Goal: Communication & Community: Answer question/provide support

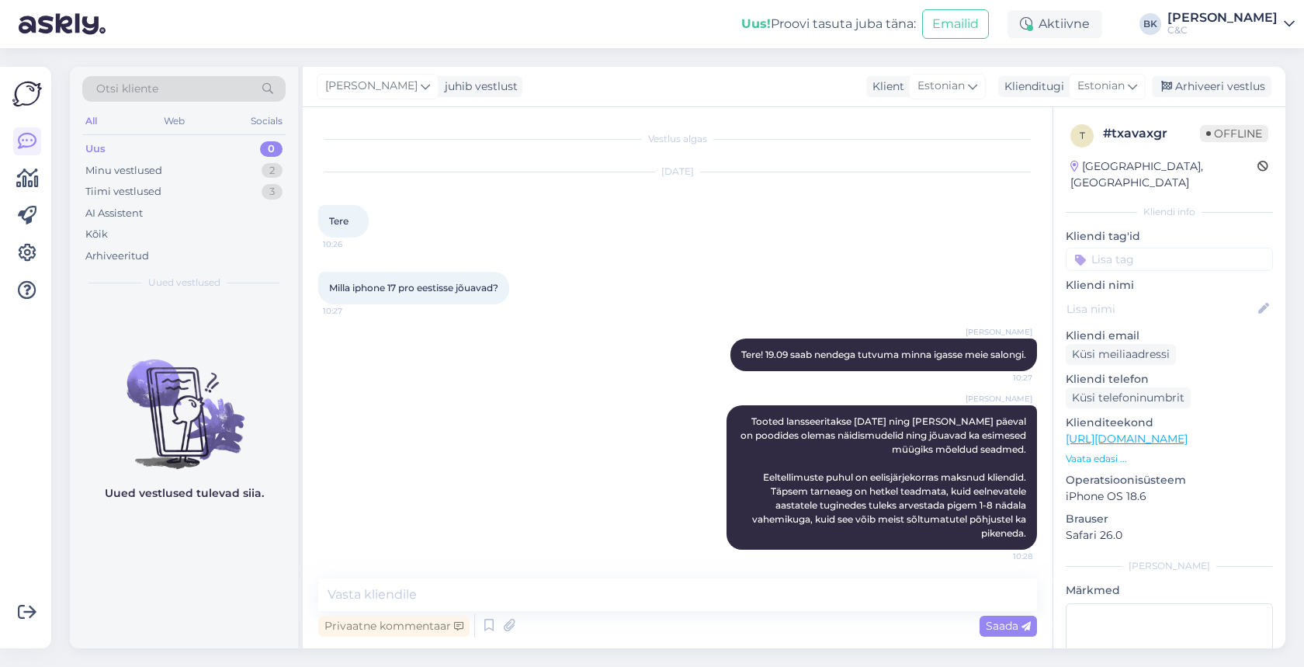
scroll to position [16, 0]
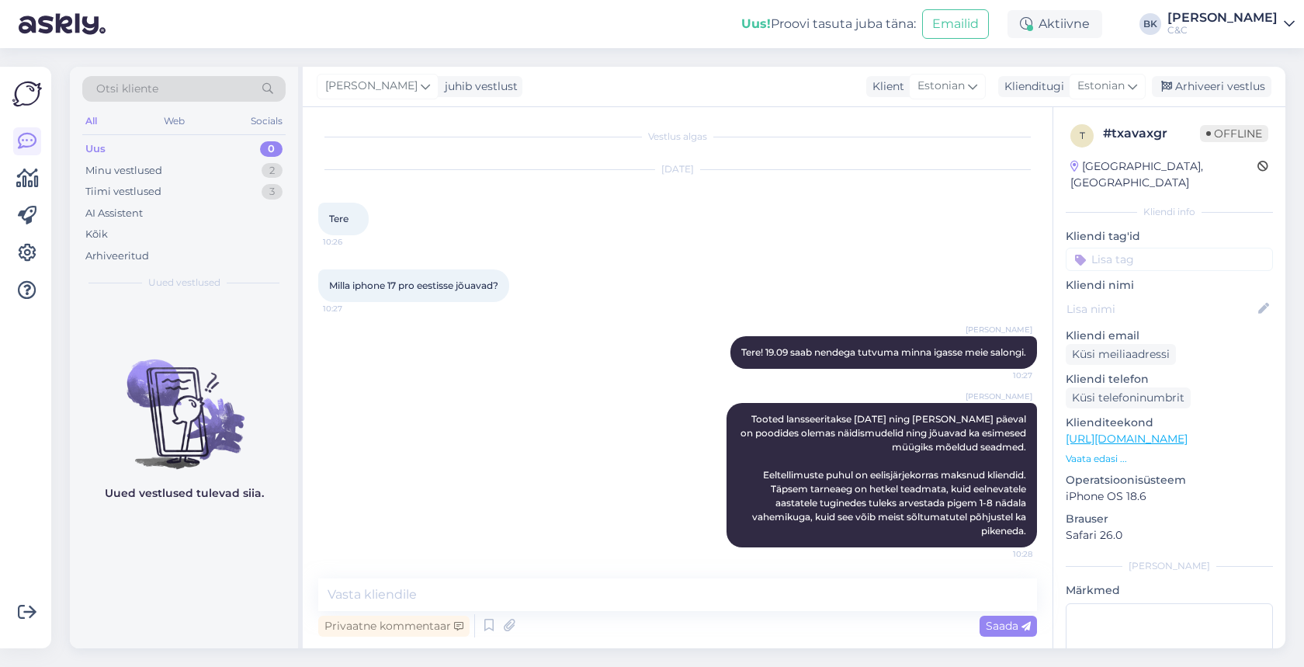
click at [222, 143] on div "Uus 0" at bounding box center [183, 149] width 203 height 22
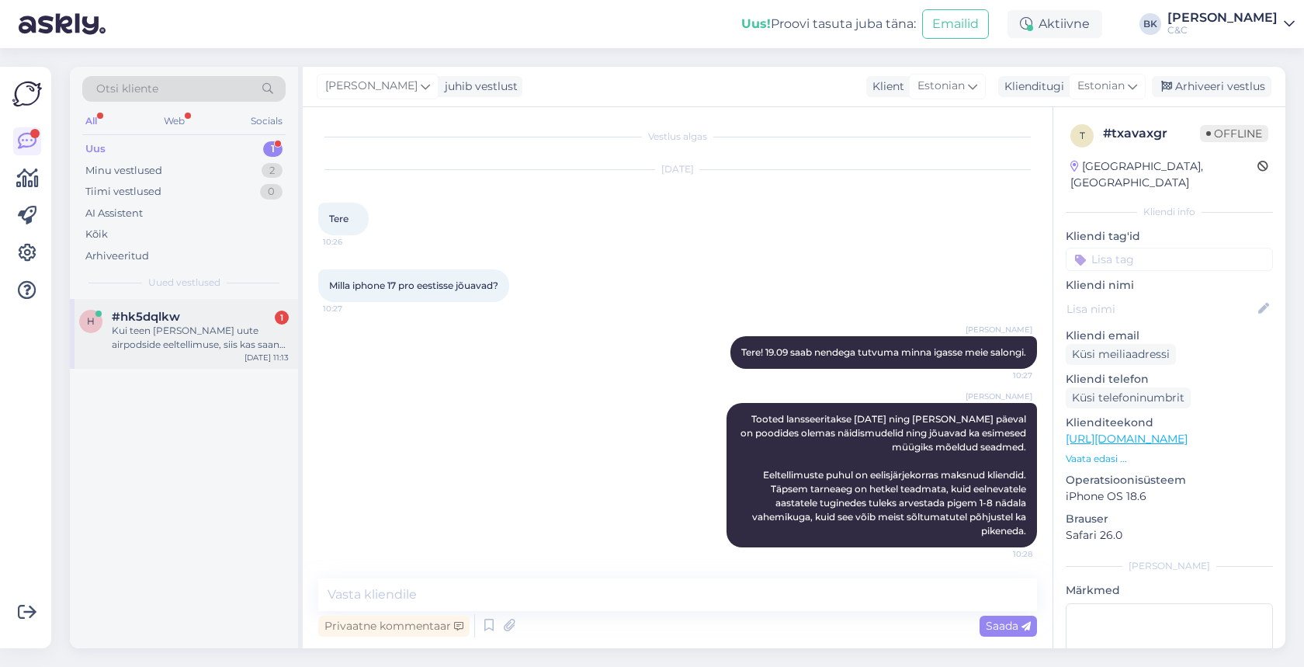
click at [192, 325] on div "Kui teen [PERSON_NAME] uute airpodside eeltellimuse, siis kas saan need kindlas…" at bounding box center [200, 338] width 177 height 28
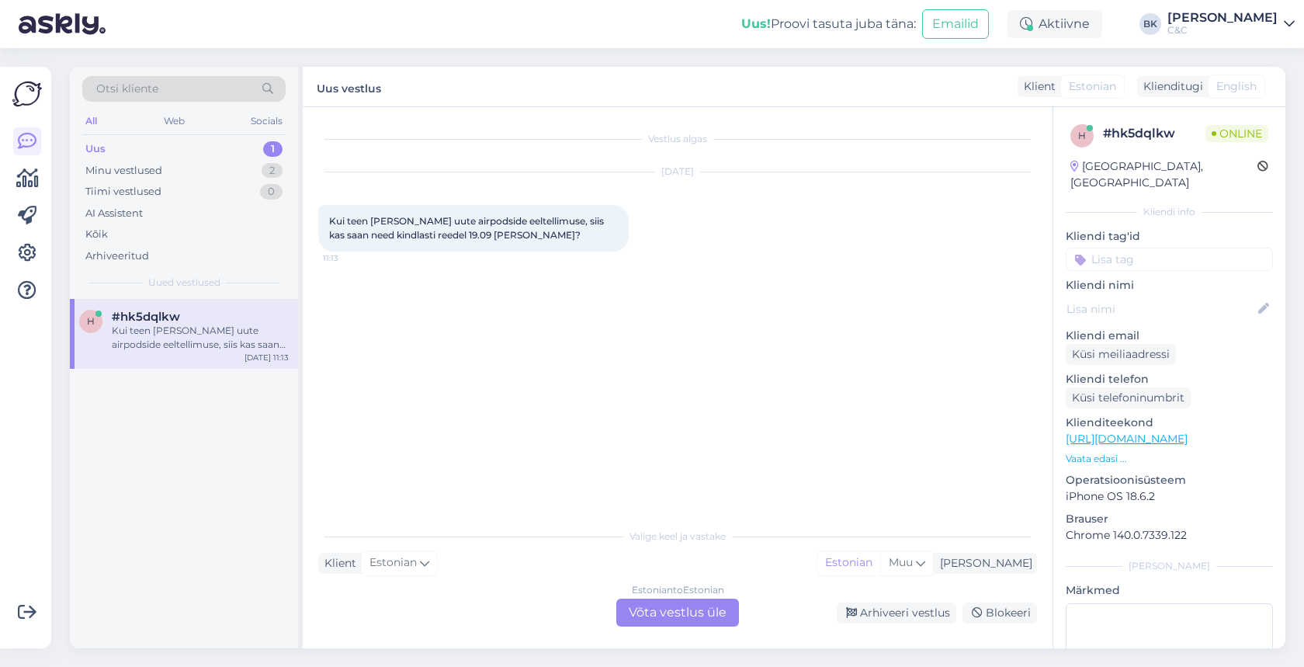
click at [664, 608] on div "Estonian to Estonian Võta vestlus üle" at bounding box center [677, 612] width 123 height 28
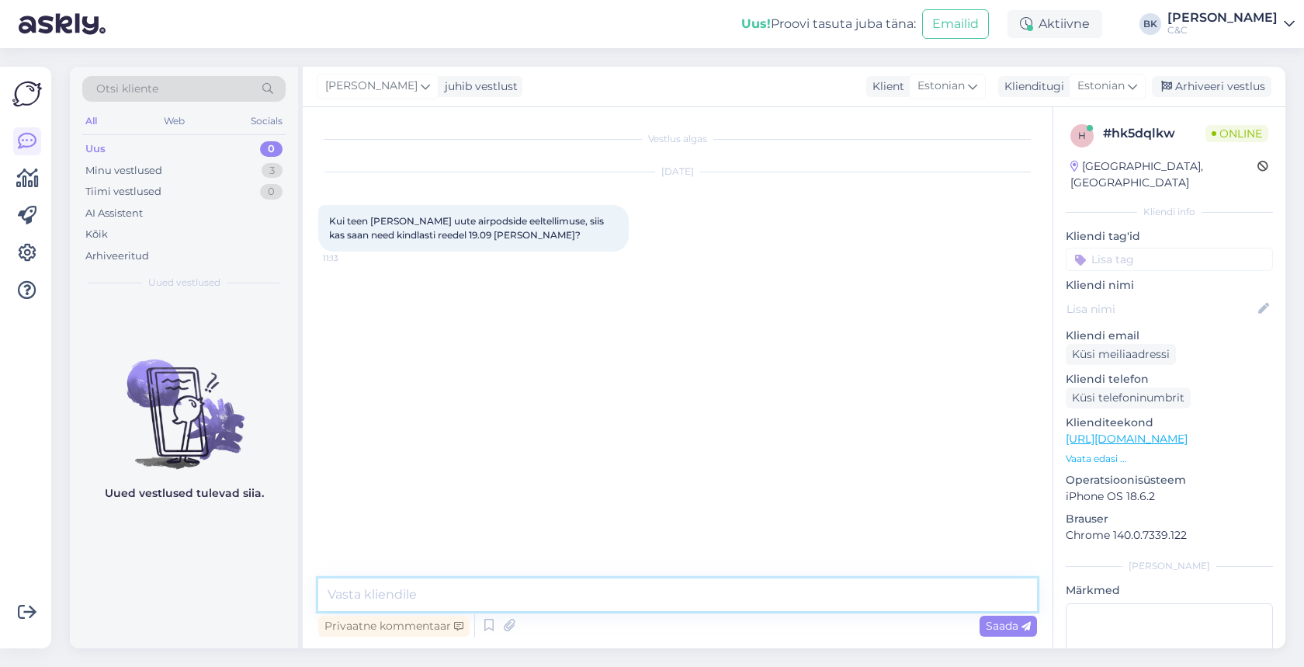
click at [653, 598] on textarea at bounding box center [677, 594] width 719 height 33
type textarea "Tere! Kahjuks see nii ei ole. Uute seadmete tarneaeg on umbes 1-8 nädalat,"
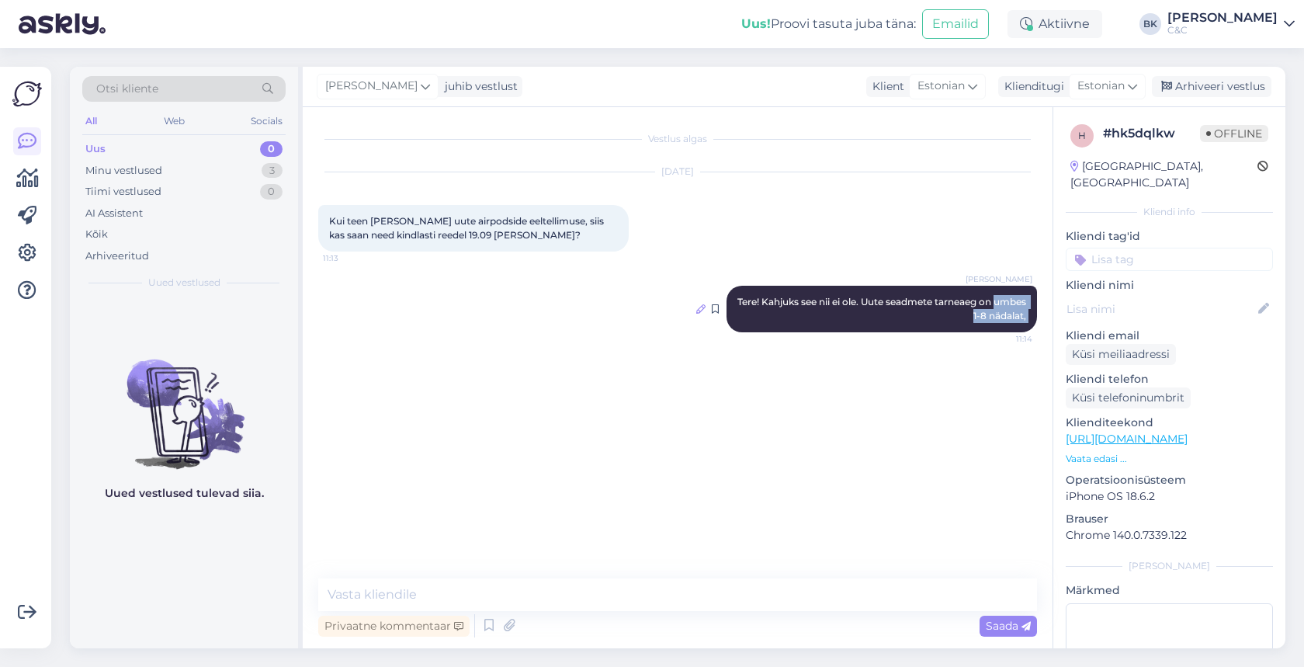
click at [695, 308] on div "[PERSON_NAME] Tere! Kahjuks see nii ei ole. Uute seadmete tarneaeg on umbes 1-8…" at bounding box center [677, 309] width 719 height 81
click at [770, 290] on div "[PERSON_NAME] Tere! Kahjuks see nii ei ole. Uute seadmete tarneaeg on umbes 1-8…" at bounding box center [882, 309] width 310 height 47
click at [701, 309] on icon at bounding box center [700, 308] width 9 height 9
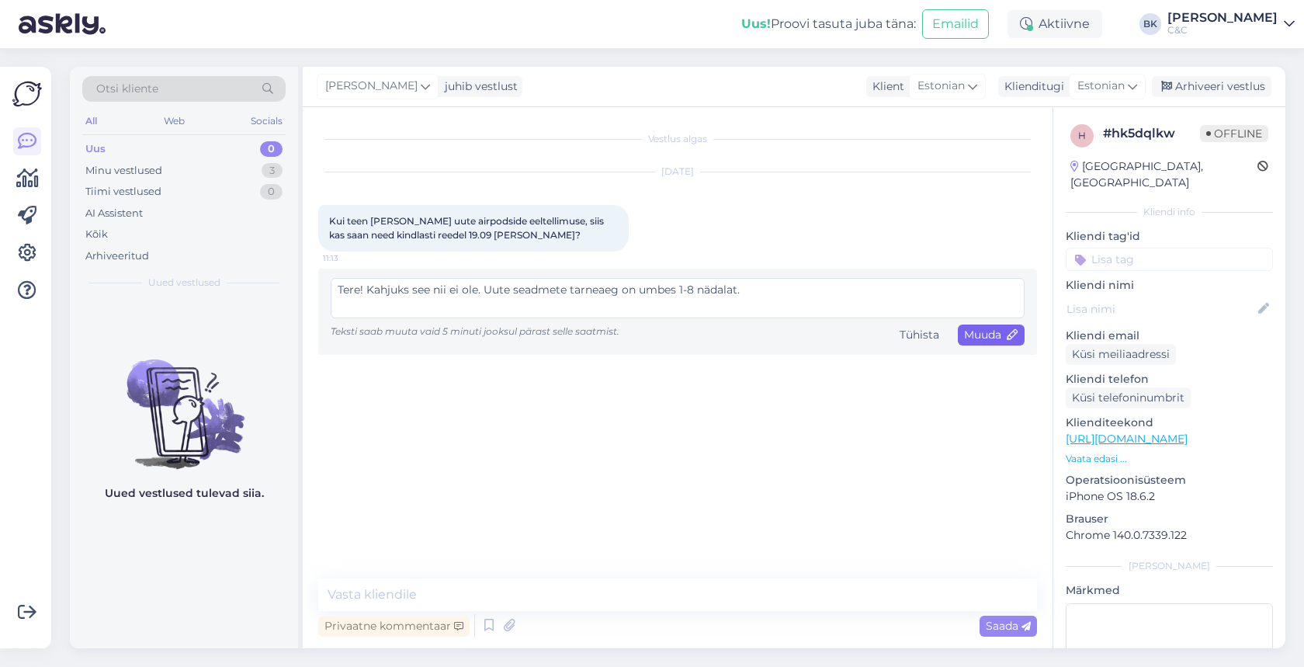
type textarea "Tere! Kahjuks see nii ei ole. Uute seadmete tarneaeg on umbes 1-8 nädalat."
click at [1000, 338] on span "Muuda" at bounding box center [991, 335] width 54 height 14
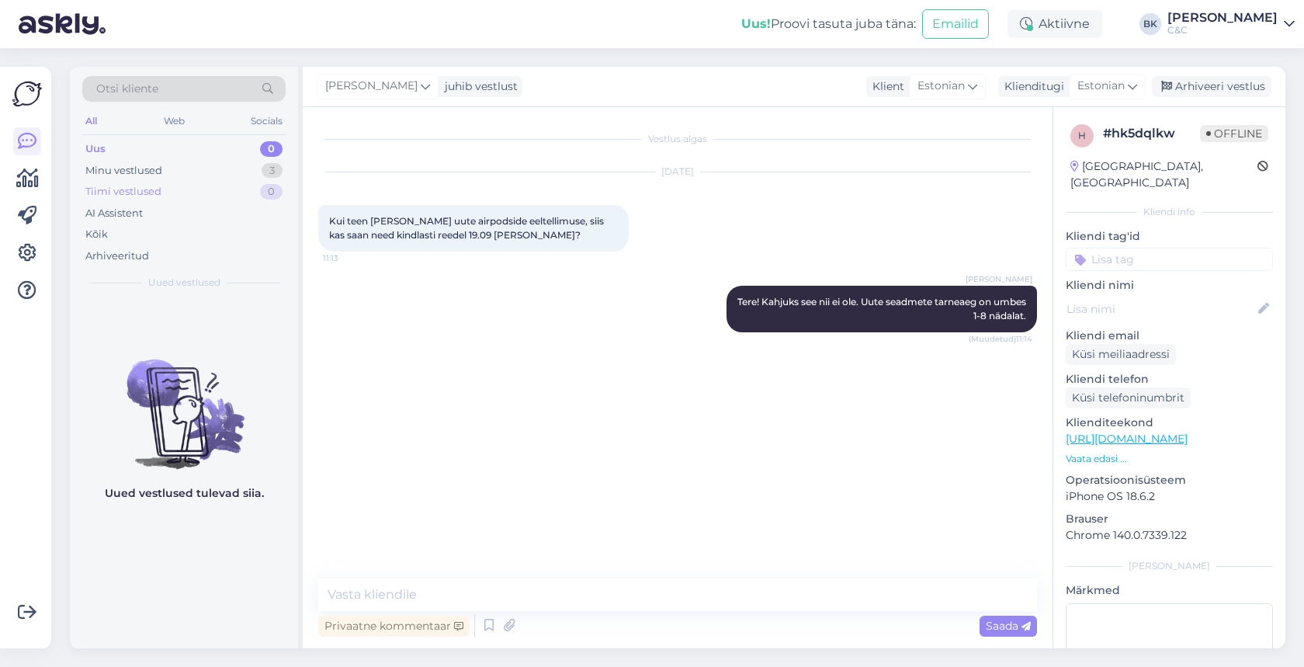
click at [241, 183] on div "Tiimi vestlused 0" at bounding box center [183, 192] width 203 height 22
click at [241, 173] on div "Minu vestlused 3" at bounding box center [183, 171] width 203 height 22
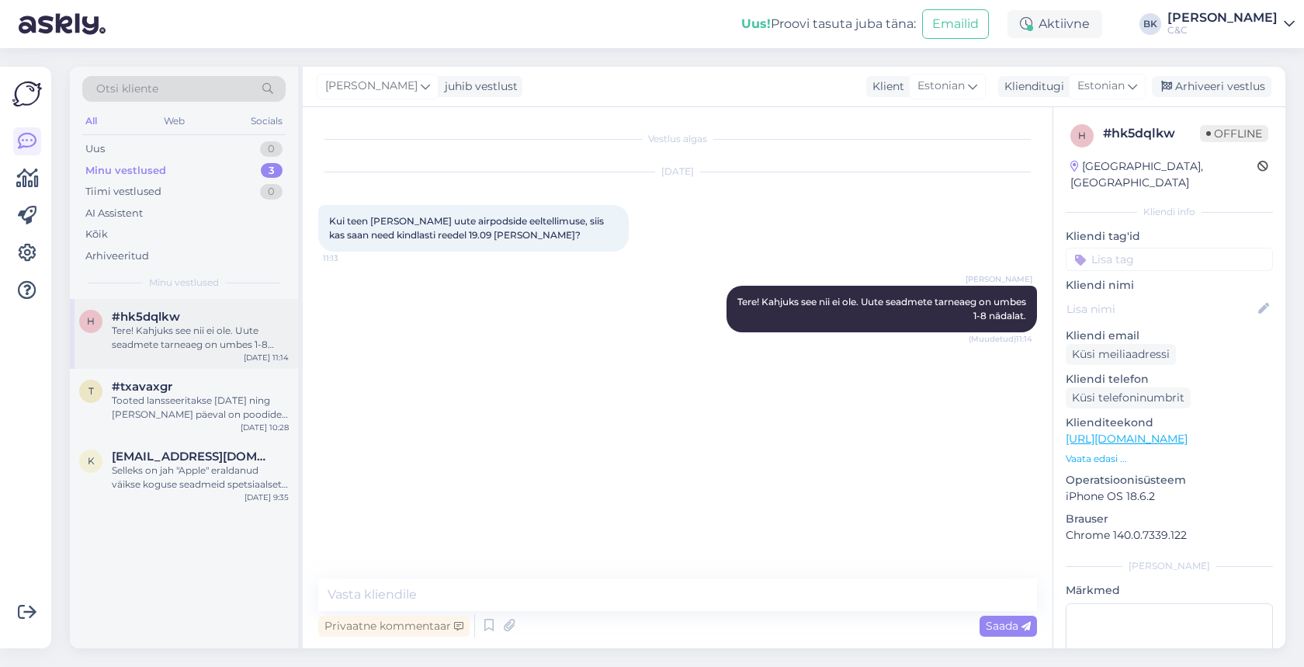
click at [217, 310] on div "#hk5dqlkw" at bounding box center [200, 317] width 177 height 14
click at [210, 385] on div "#txavaxgr" at bounding box center [200, 387] width 177 height 14
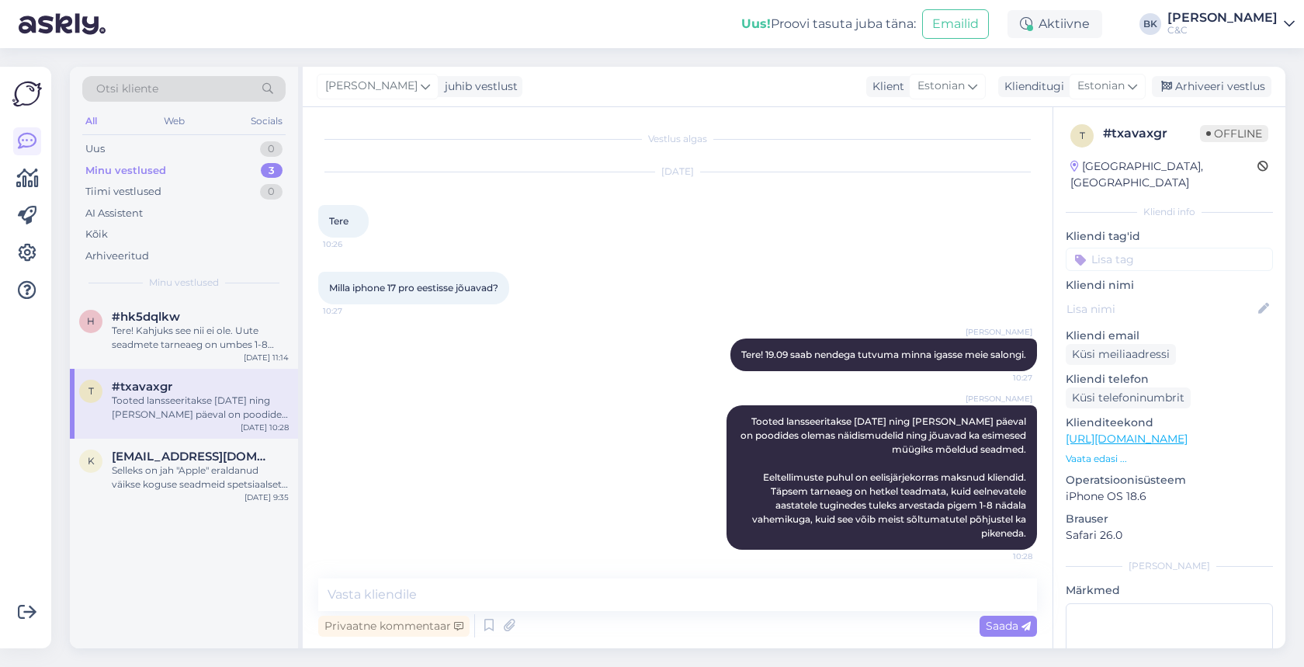
scroll to position [16, 0]
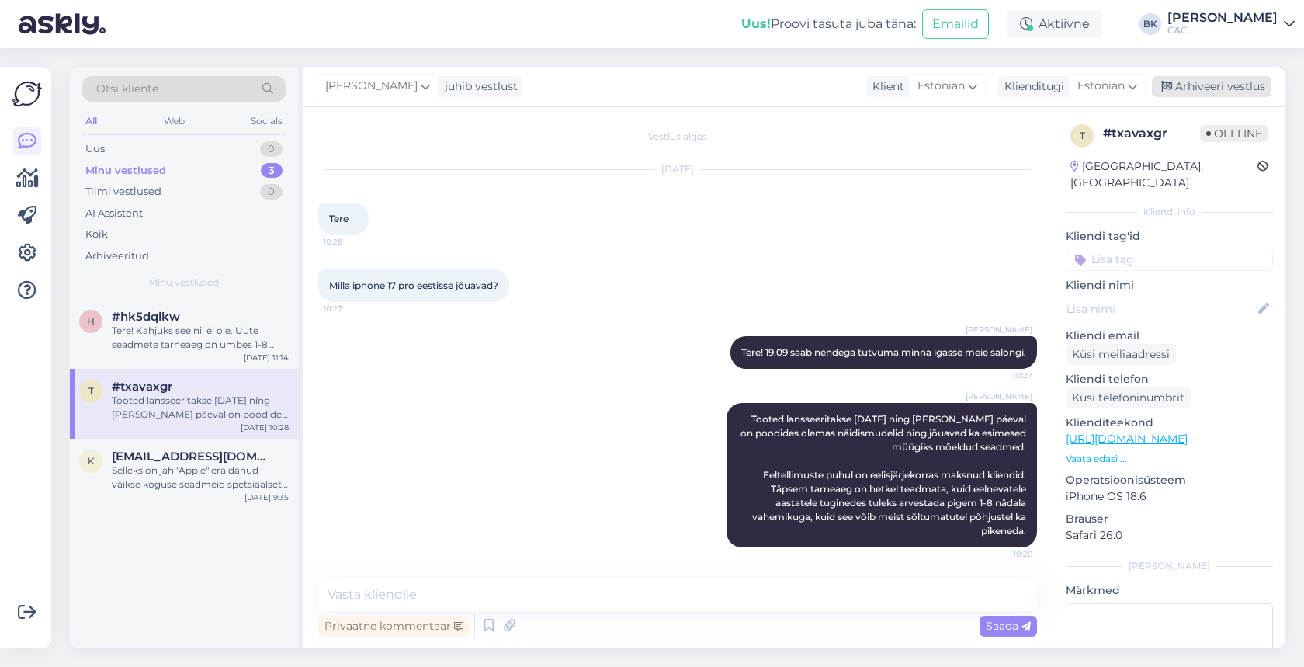
click at [1215, 95] on div "Arhiveeri vestlus" at bounding box center [1212, 86] width 120 height 21
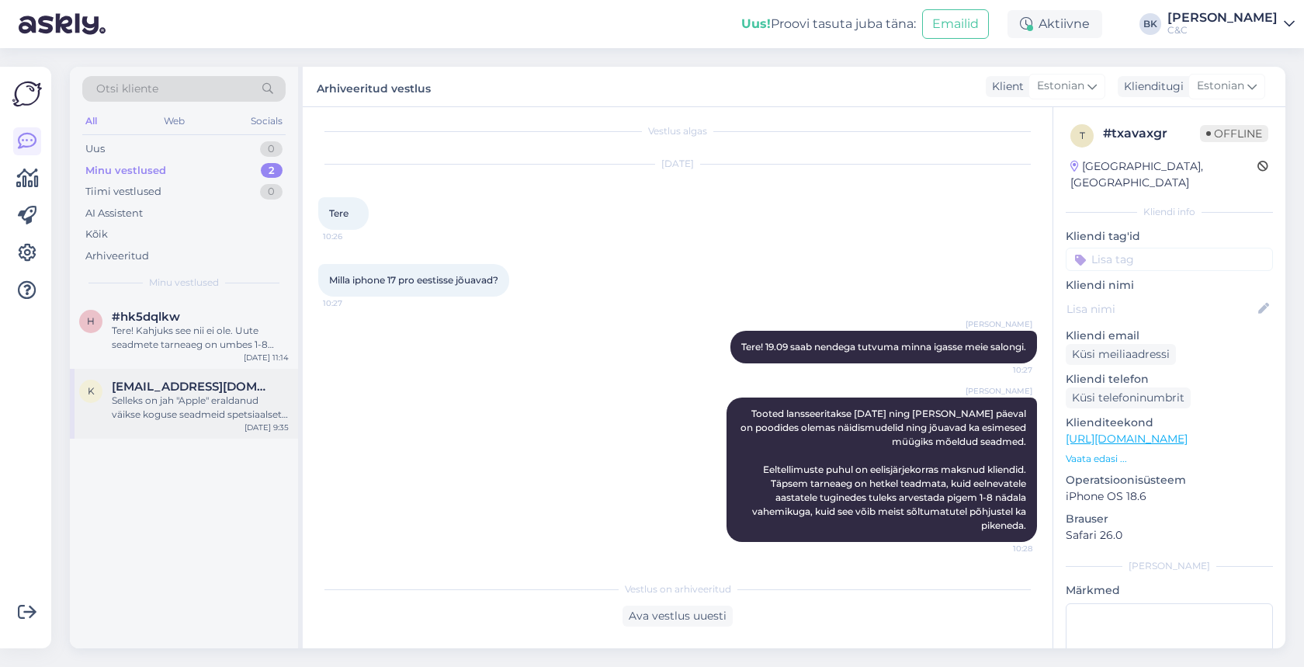
click at [192, 411] on div "Selleks on jah "Apple" eraldanud väikse koguse seadmeid spetsiaalset selleks la…" at bounding box center [200, 408] width 177 height 28
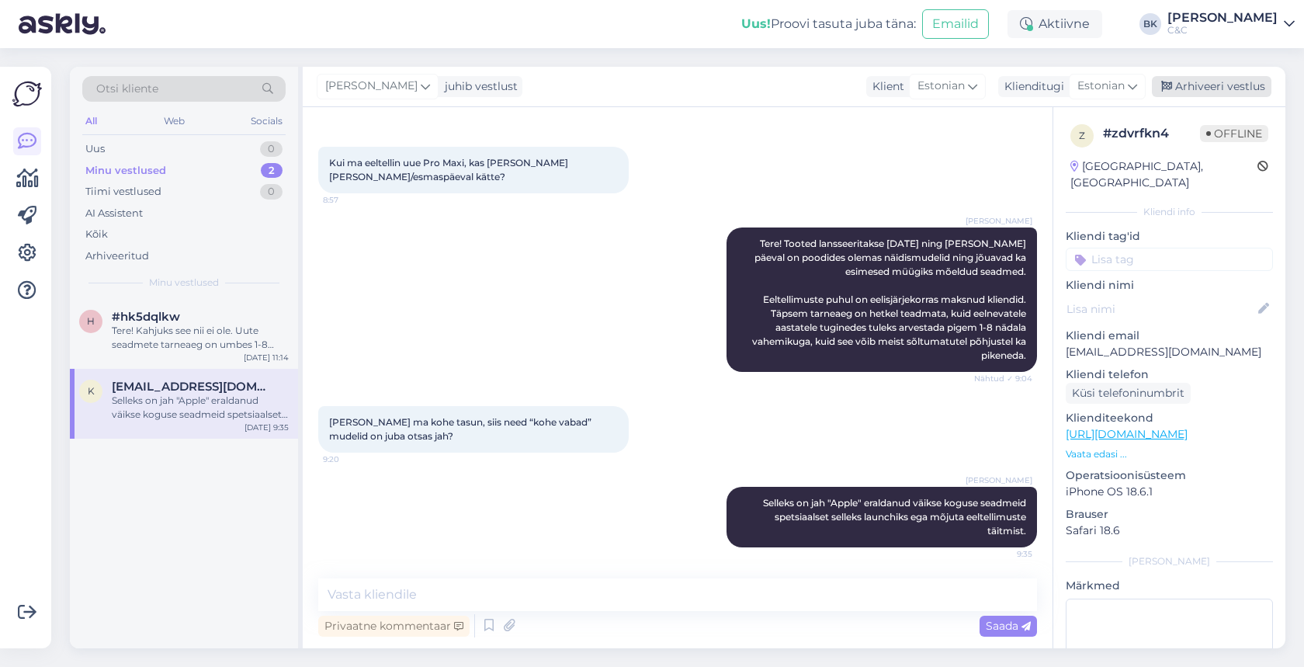
click at [1230, 93] on div "Arhiveeri vestlus" at bounding box center [1212, 86] width 120 height 21
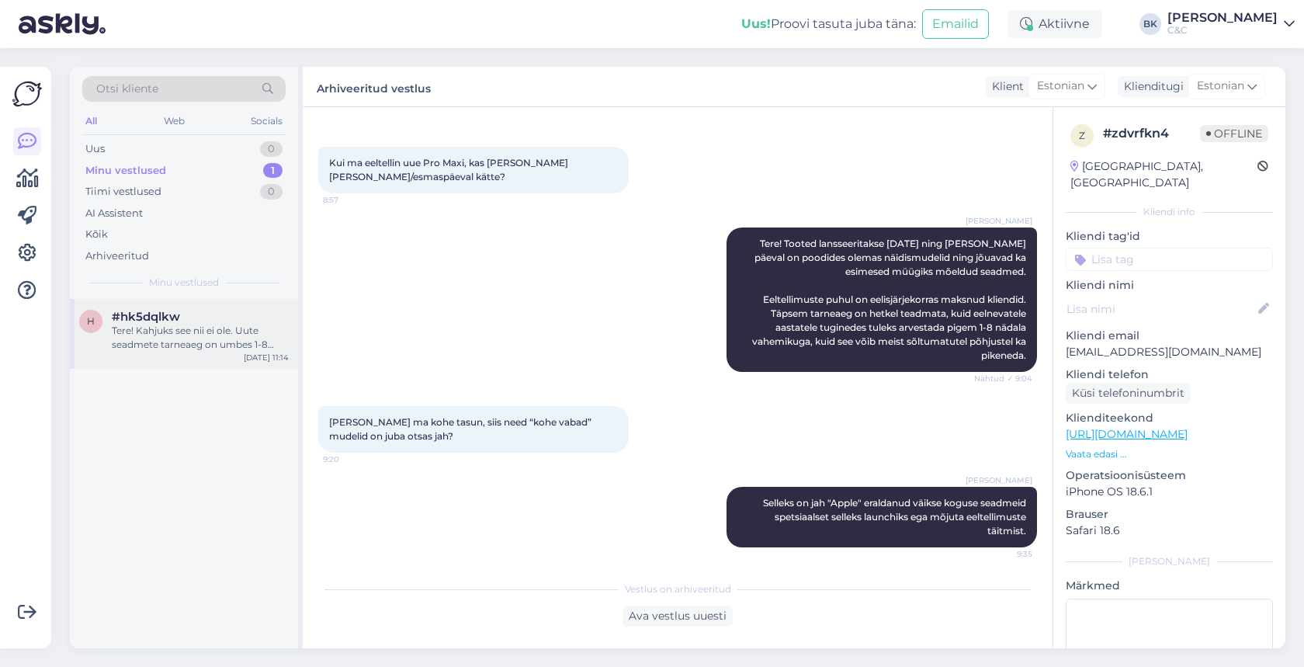
click at [242, 320] on div "#hk5dqlkw" at bounding box center [200, 317] width 177 height 14
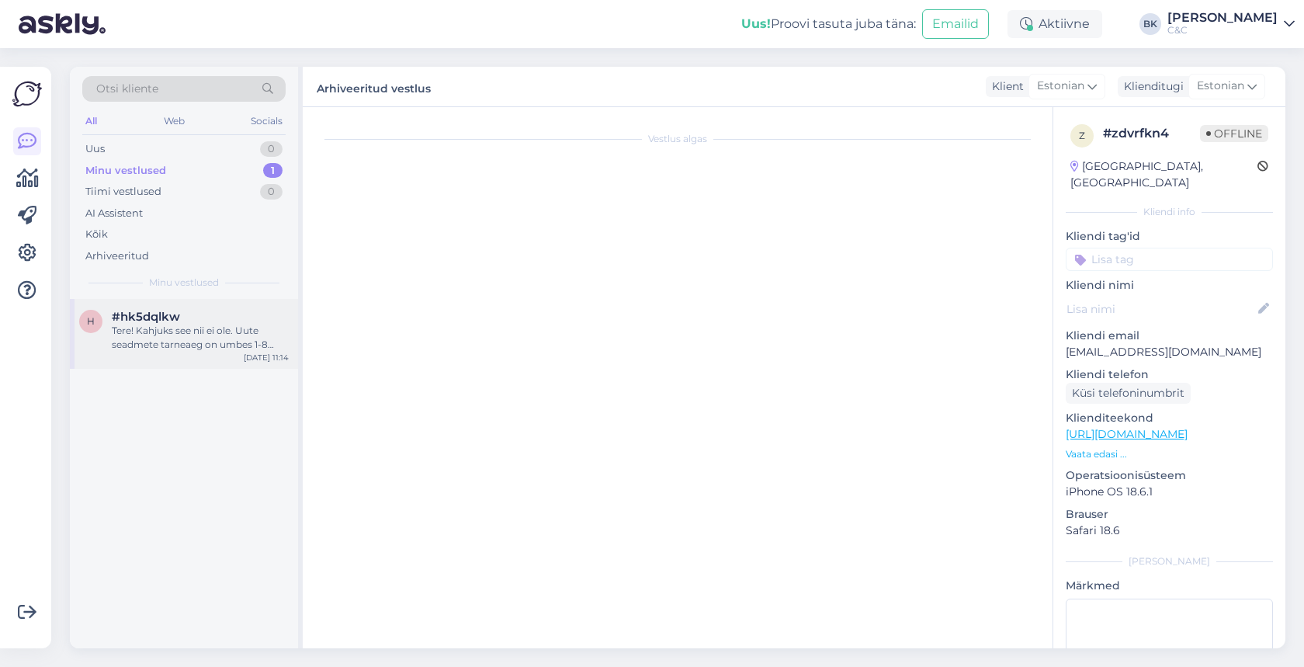
scroll to position [0, 0]
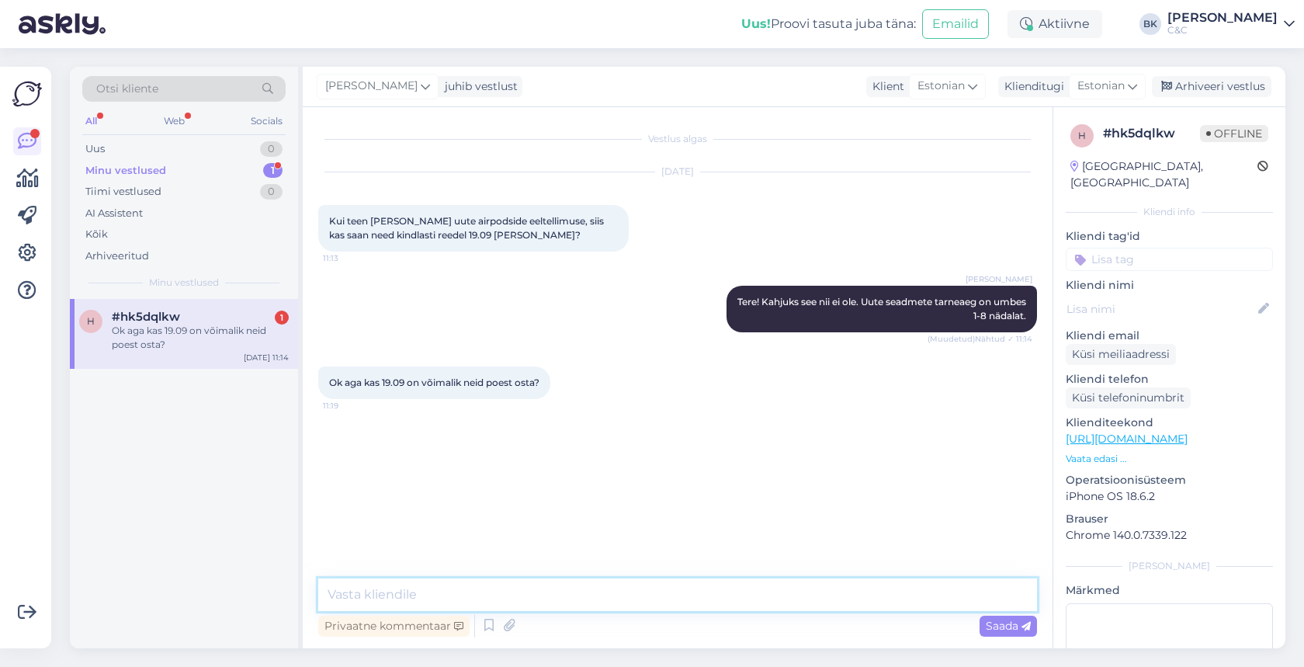
click at [489, 586] on textarea at bounding box center [677, 594] width 719 height 33
type textarea "Seadmeid jõuab 19.09 igasse salongi limiteeritud kogus."
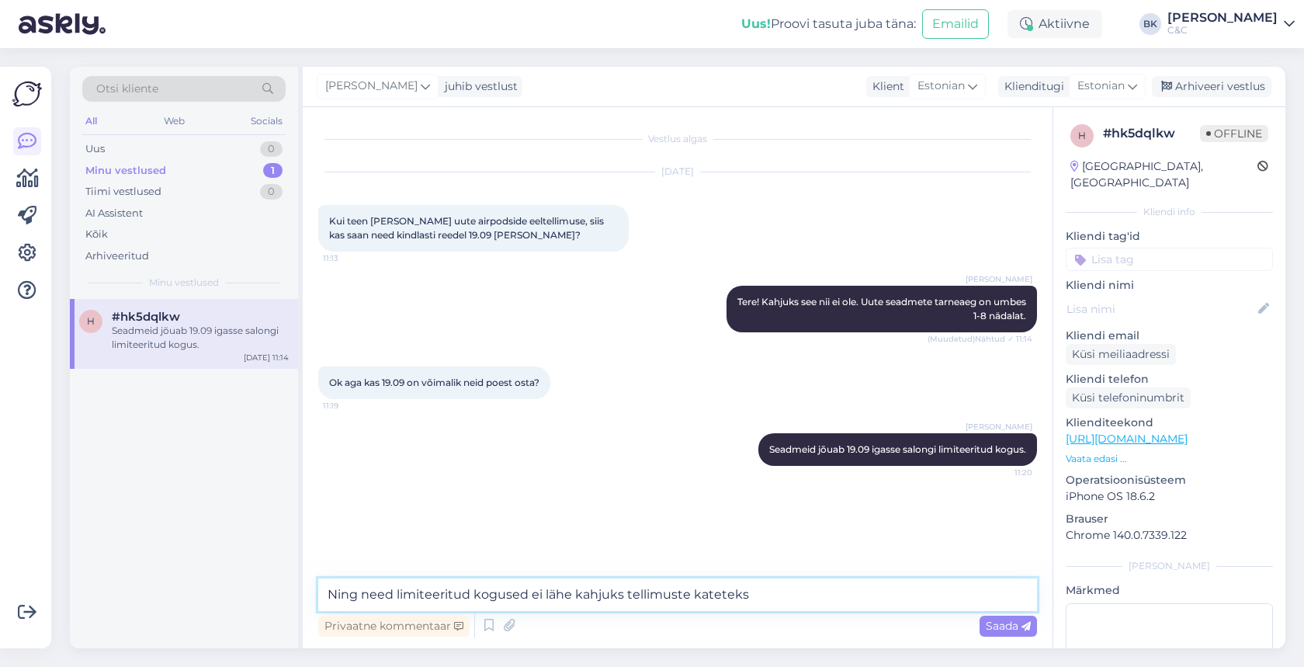
type textarea "Ning need limiteeritud kogused ei lähe kahjuks tellimuste kateteks."
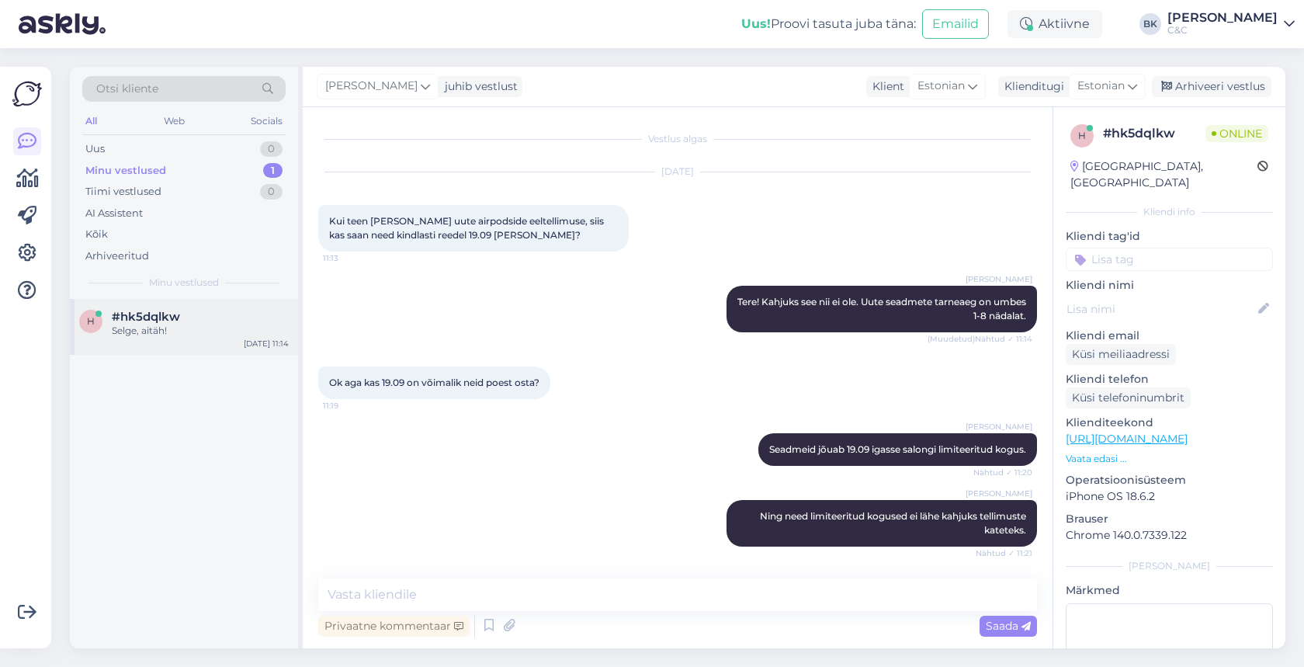
click at [238, 328] on div "Selge, aitäh!" at bounding box center [200, 331] width 177 height 14
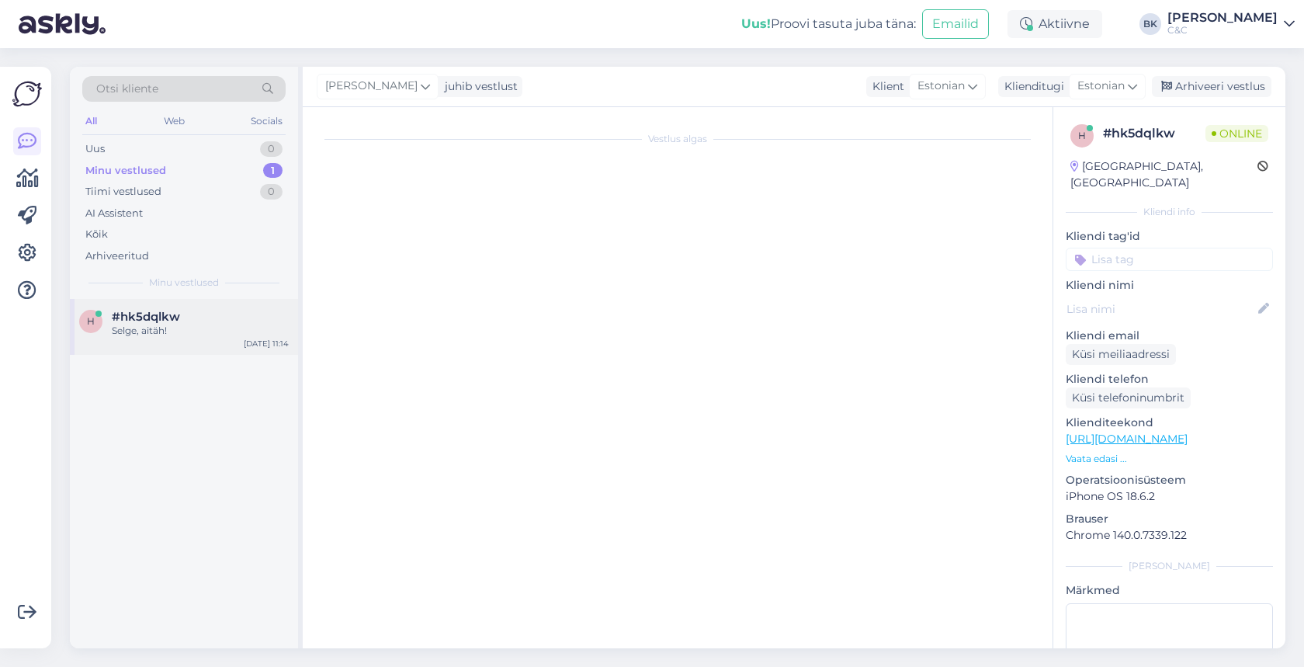
scroll to position [66, 0]
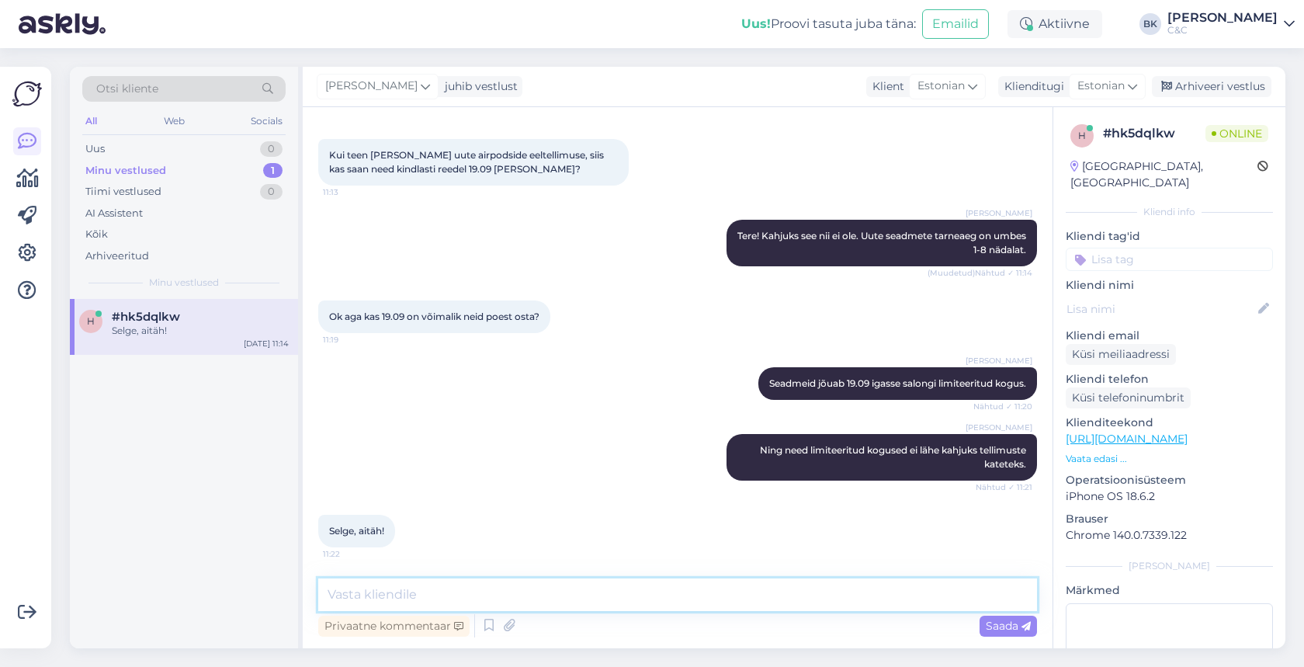
click at [547, 589] on textarea at bounding box center [677, 594] width 719 height 33
type textarea "Ikka, ilusat päeva!"
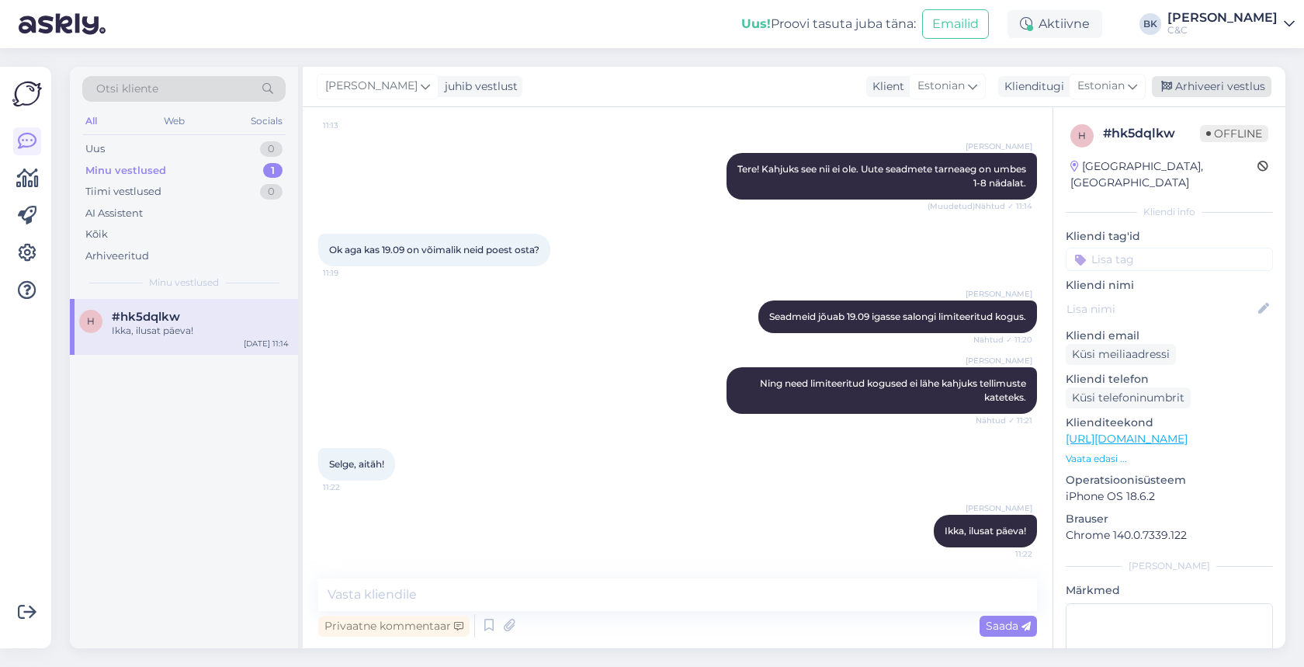
click at [1232, 80] on div "Arhiveeri vestlus" at bounding box center [1212, 86] width 120 height 21
